Goal: Task Accomplishment & Management: Manage account settings

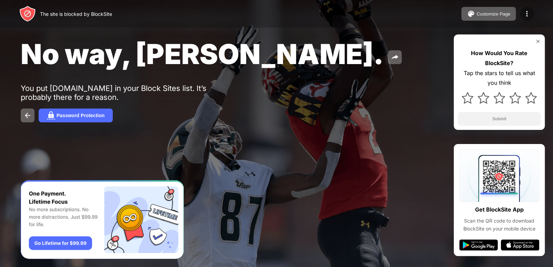
click at [530, 10] on img at bounding box center [526, 14] width 8 height 8
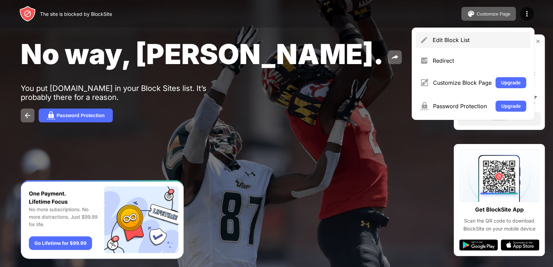
click at [451, 43] on div "Edit Block List" at bounding box center [473, 40] width 114 height 17
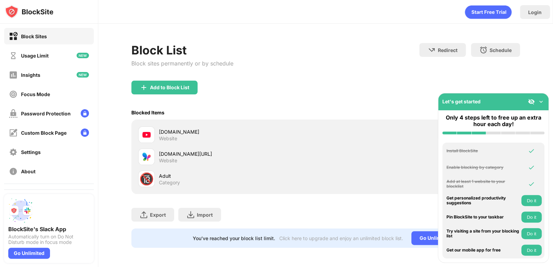
click at [79, 40] on div "Block Sites" at bounding box center [49, 36] width 90 height 17
click at [50, 36] on div "Block Sites" at bounding box center [49, 36] width 90 height 17
click at [47, 93] on div "Focus Mode" at bounding box center [35, 94] width 29 height 6
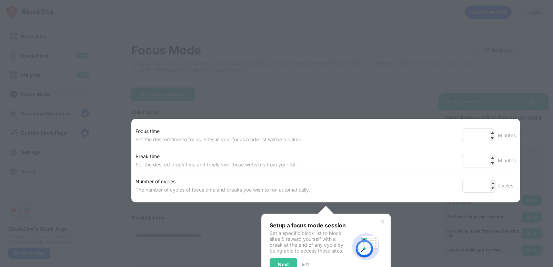
drag, startPoint x: 448, startPoint y: 221, endPoint x: 402, endPoint y: 219, distance: 45.9
click at [447, 221] on div at bounding box center [276, 133] width 553 height 267
click at [376, 222] on div "Setup a focus mode session Set a specific block list to block sites & reward yo…" at bounding box center [325, 247] width 129 height 66
drag, startPoint x: 371, startPoint y: 221, endPoint x: 314, endPoint y: 209, distance: 57.6
click at [369, 220] on div "Setup a focus mode session Set a specific block list to block sites & reward yo…" at bounding box center [325, 247] width 129 height 66
